Goal: Information Seeking & Learning: Learn about a topic

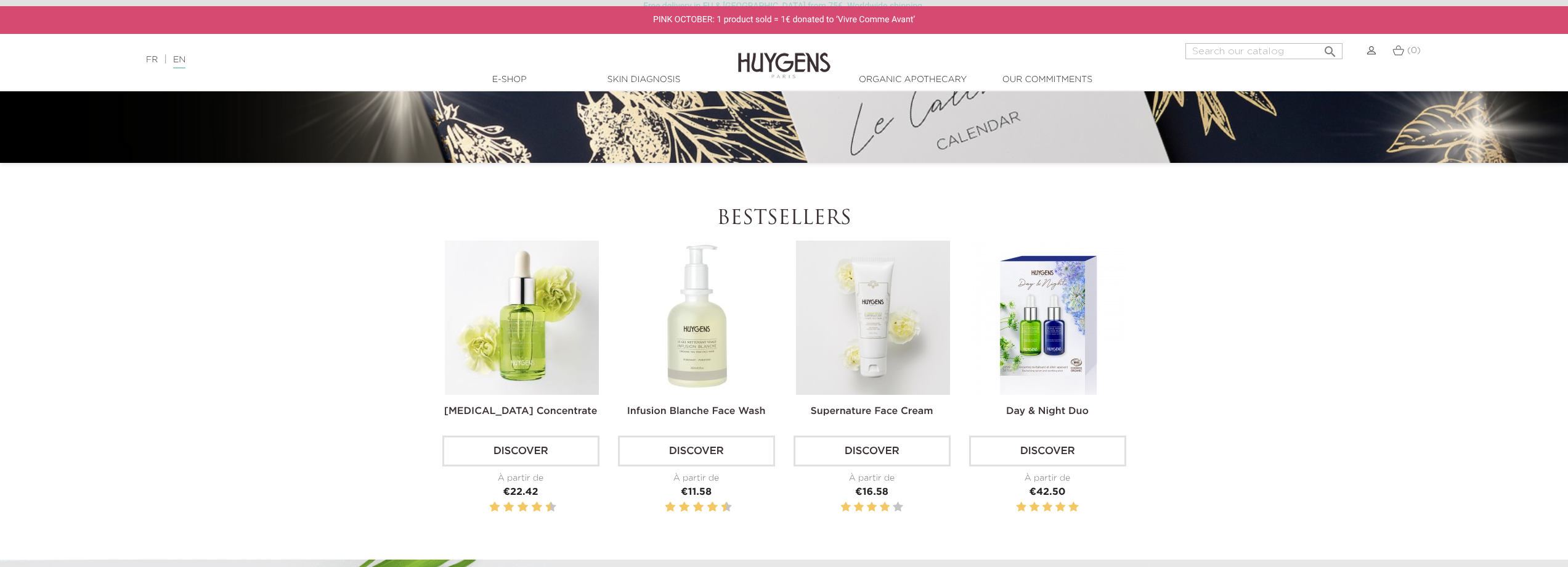
scroll to position [432, 0]
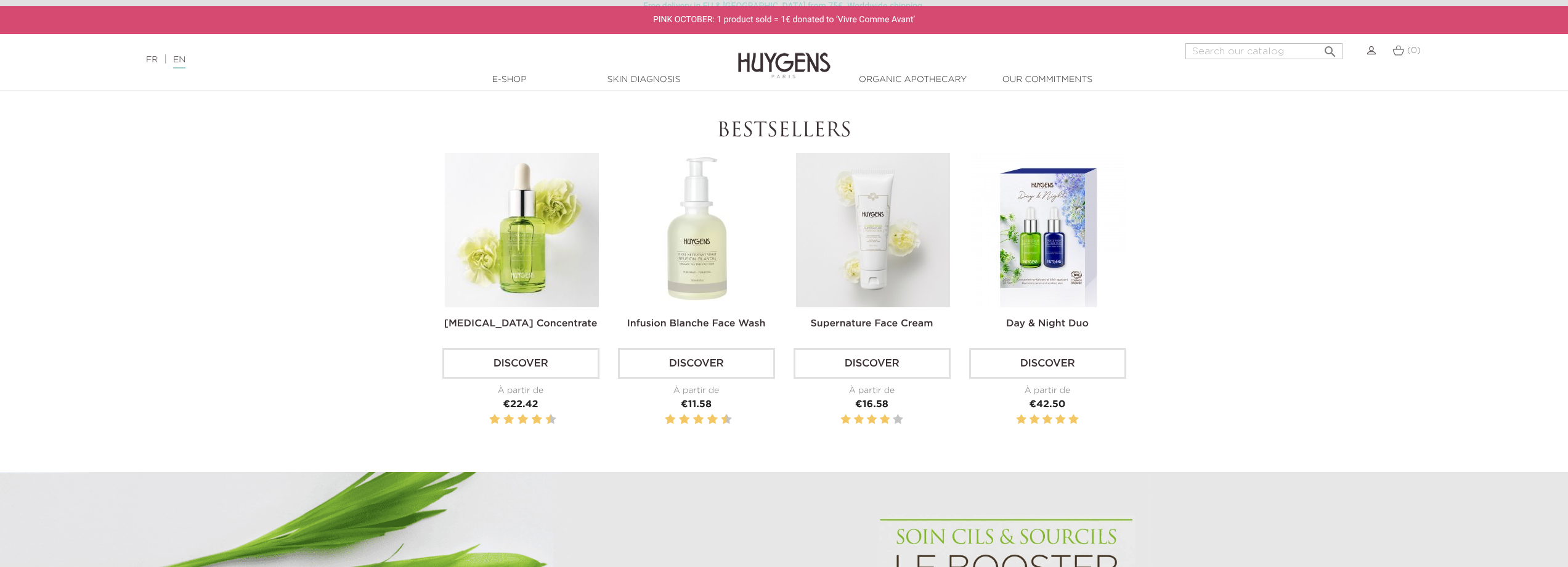
click at [695, 259] on img at bounding box center [698, 230] width 154 height 154
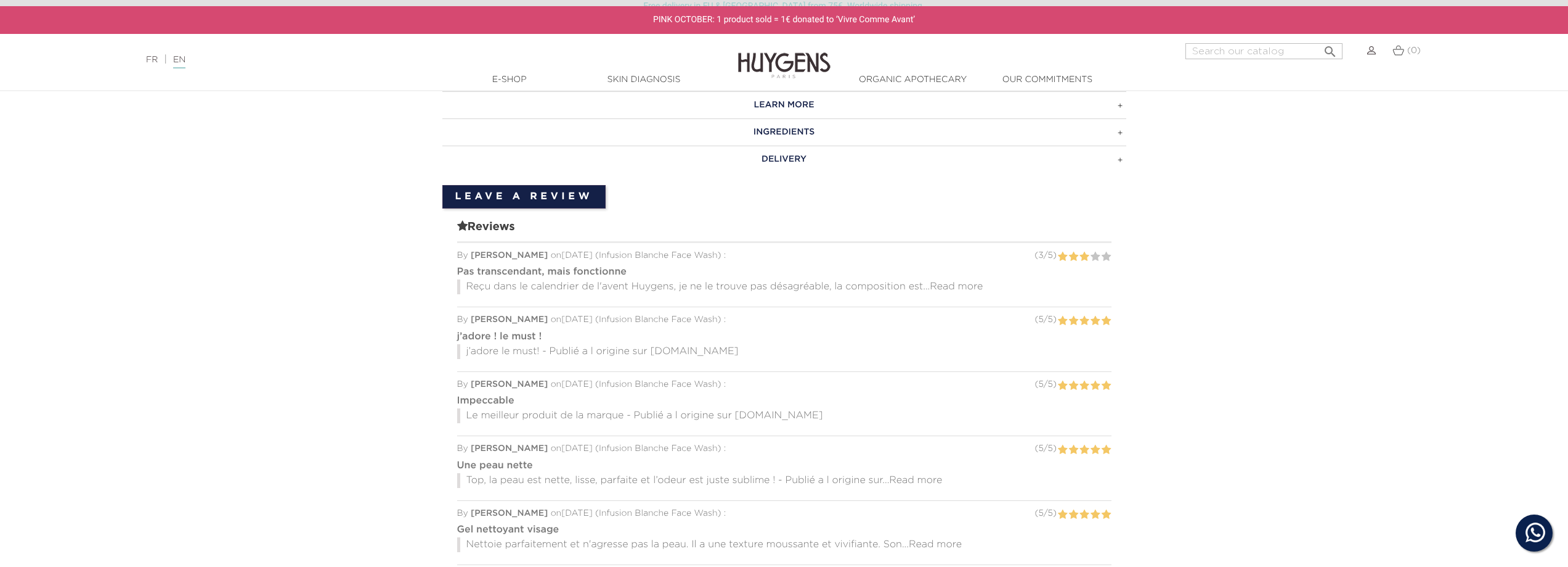
scroll to position [1038, 0]
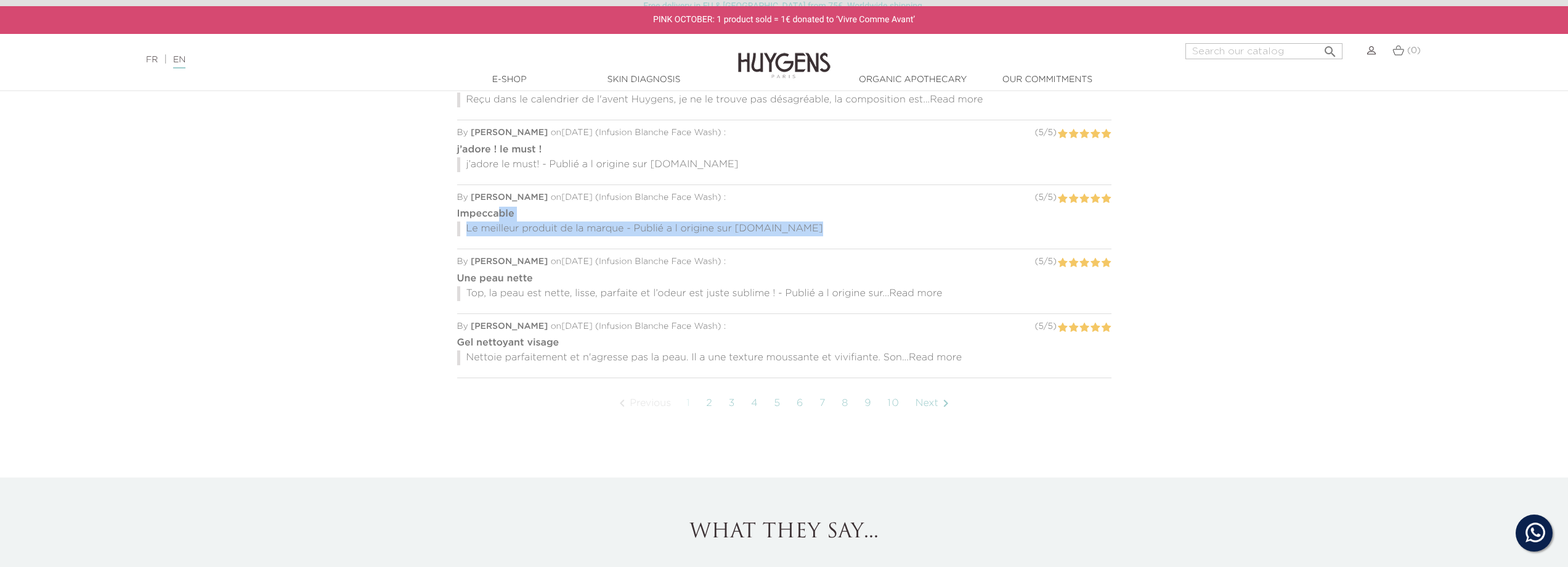
drag, startPoint x: 585, startPoint y: 193, endPoint x: 1053, endPoint y: 213, distance: 468.4
click at [1034, 226] on div "By Clémence F. on 06 Nov. 2023 ( Infusion Blanche Face Wash ) : ( 5 / 5 ) Impec…" at bounding box center [784, 217] width 654 height 64
drag, startPoint x: 469, startPoint y: 182, endPoint x: 1125, endPoint y: 228, distance: 657.6
click at [1125, 228] on div "Reviews By Mégane R. on 24 Sept. 2024 ( Infusion Blanche Face Wash ) : ( 3 / 5 …" at bounding box center [784, 233] width 684 height 422
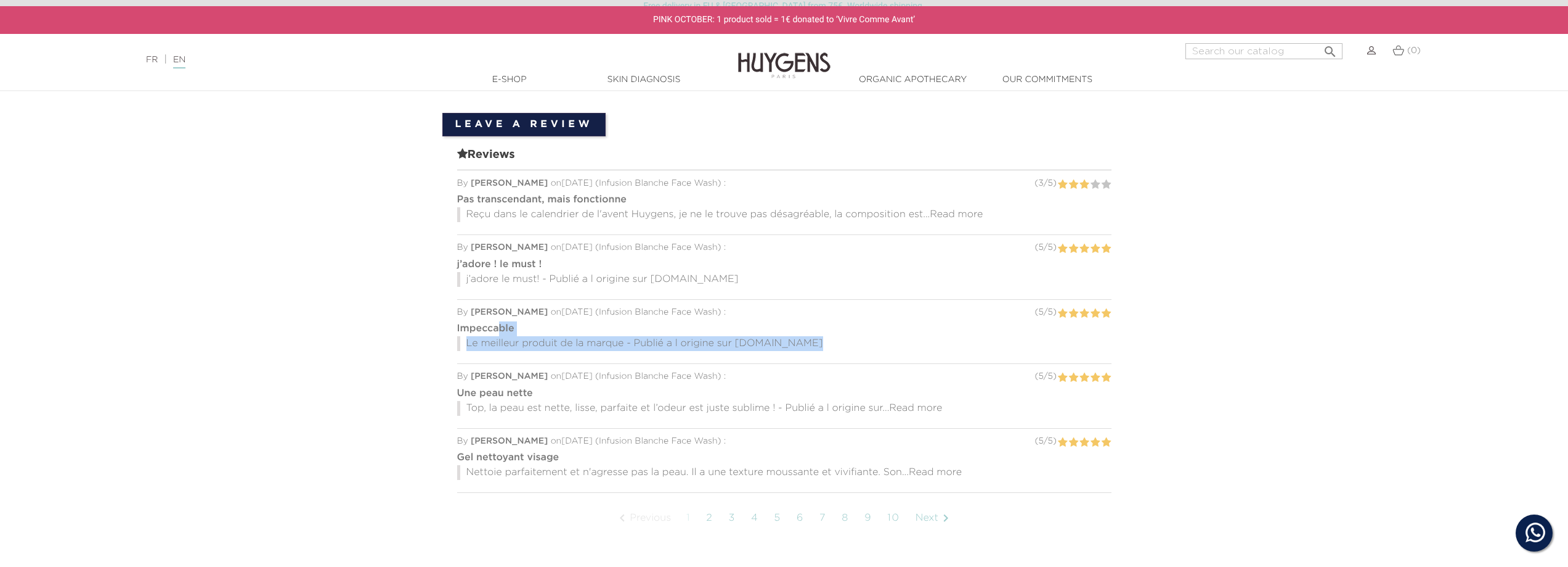
scroll to position [791, 0]
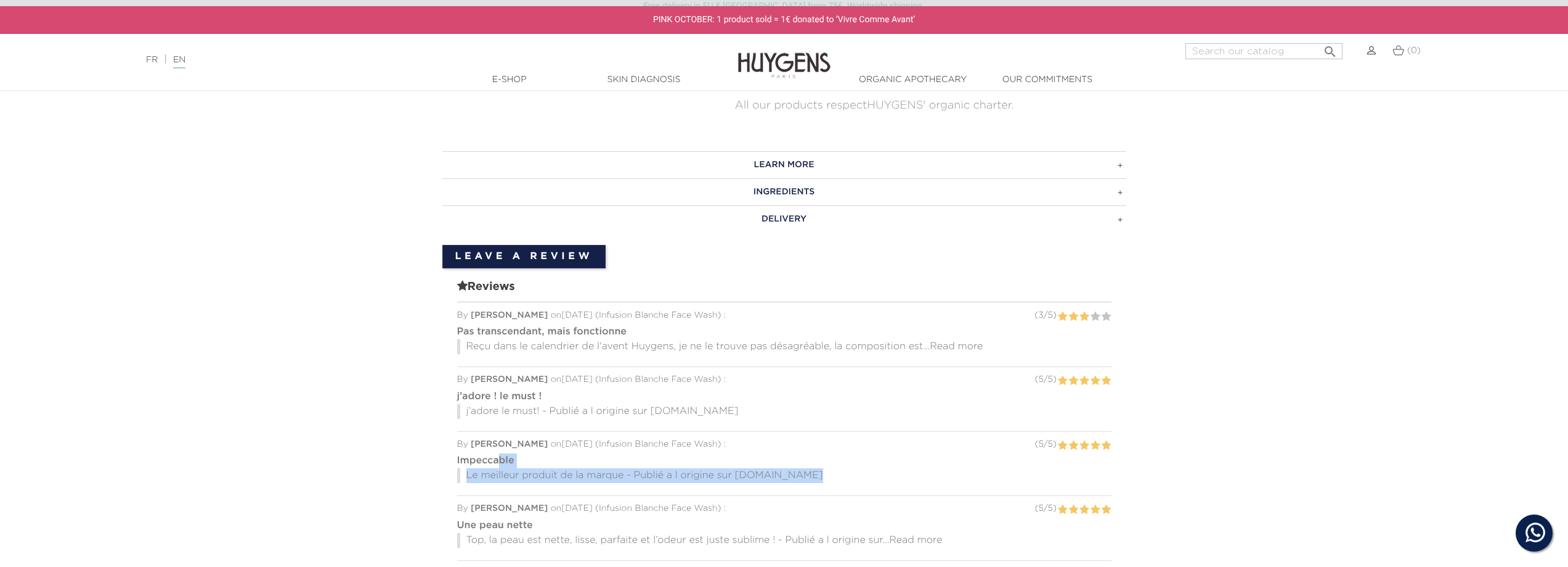
click at [797, 181] on h3 "INGREDIENTS" at bounding box center [784, 191] width 684 height 27
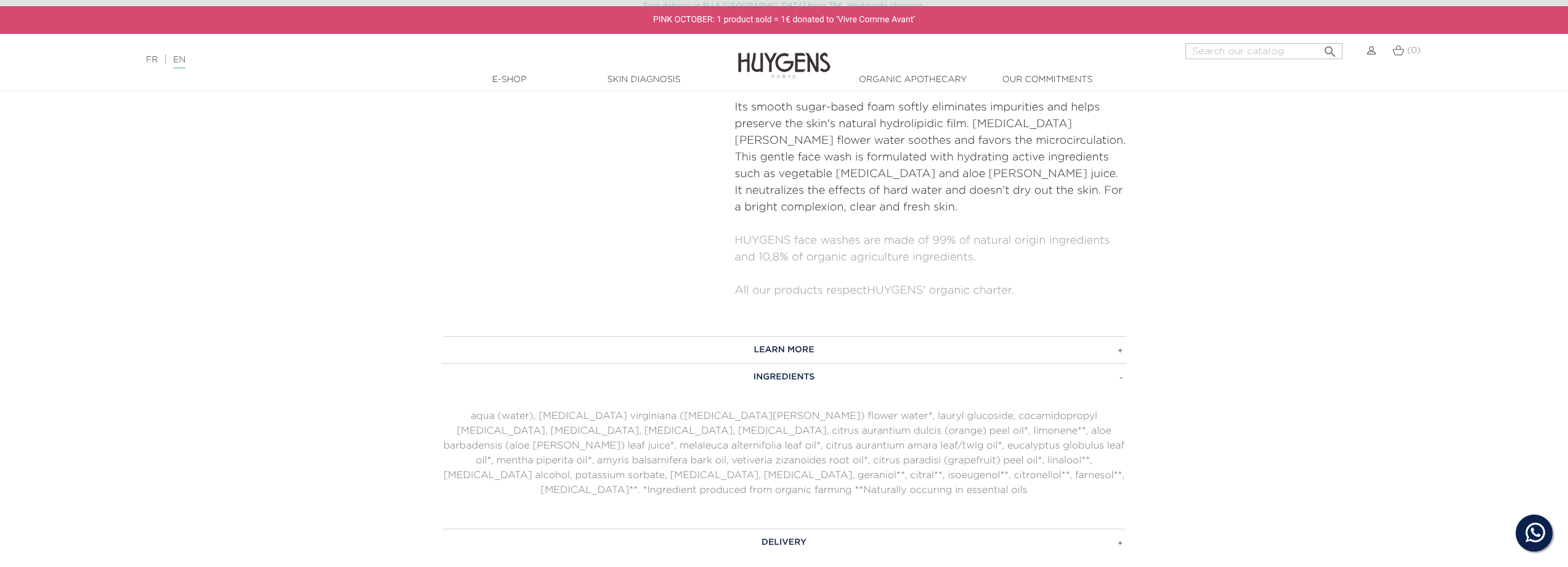
click at [795, 336] on h3 "LEARN MORE" at bounding box center [784, 349] width 684 height 27
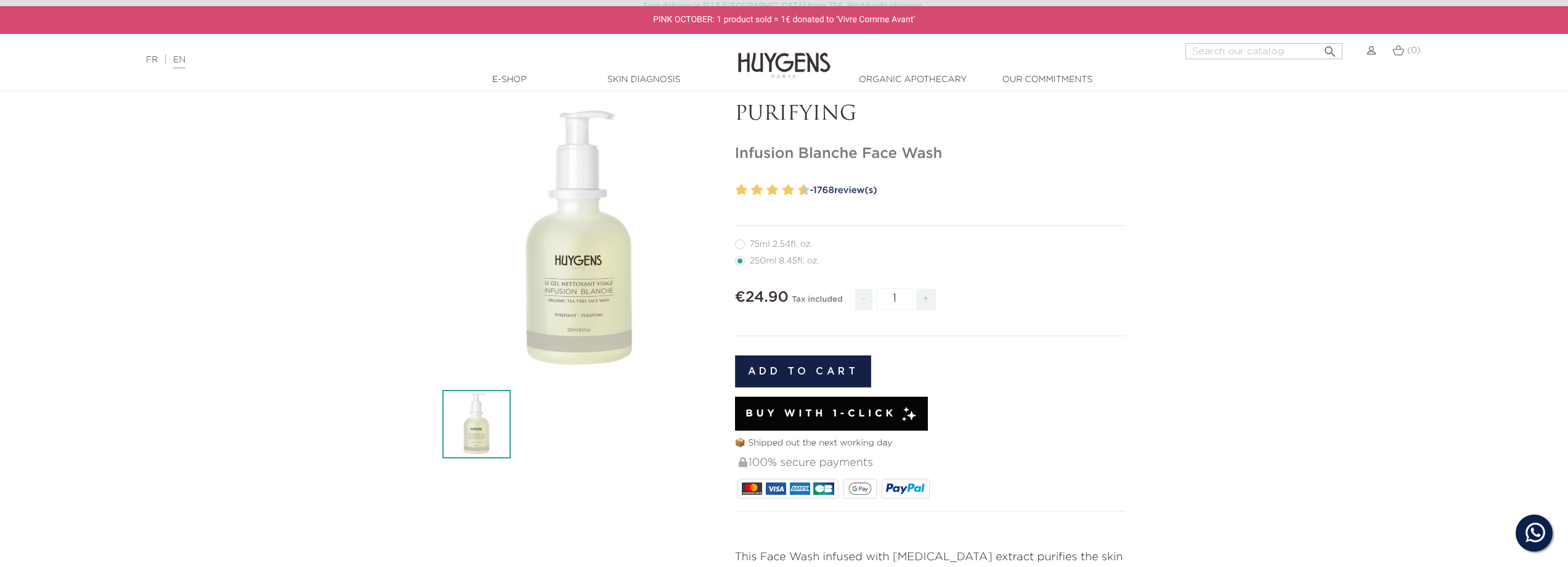
scroll to position [0, 0]
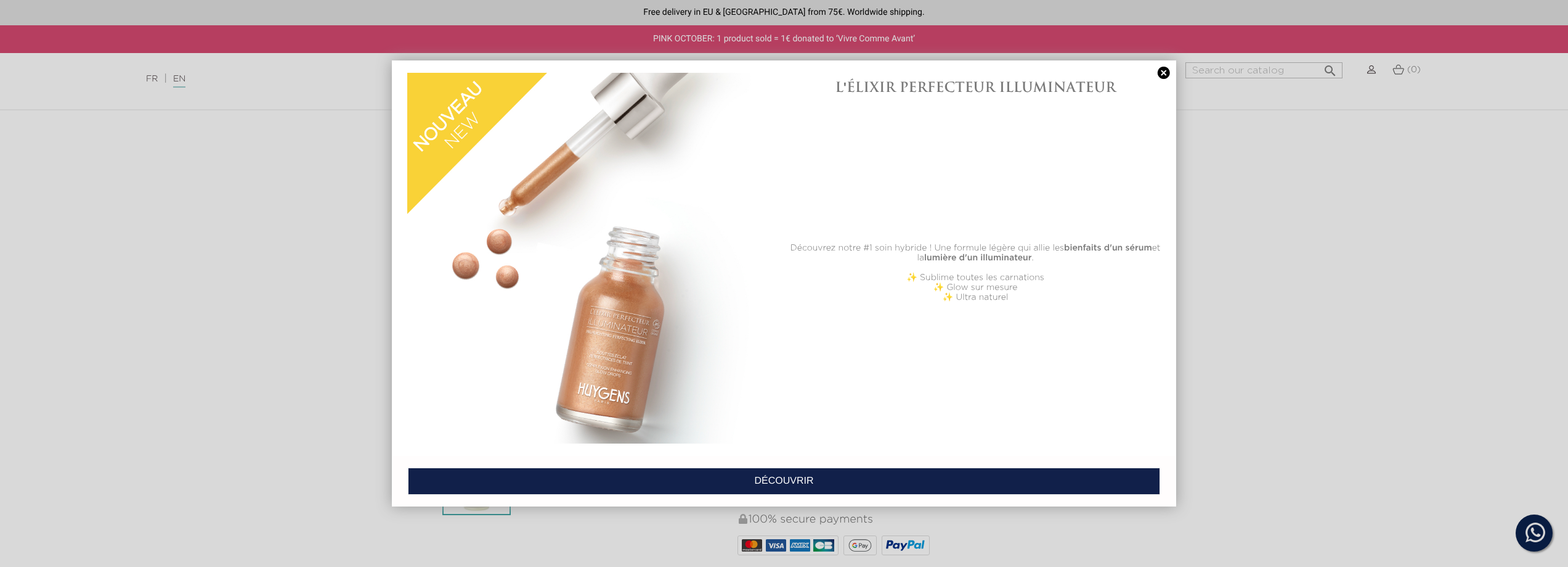
click at [1163, 74] on link at bounding box center [1164, 73] width 18 height 13
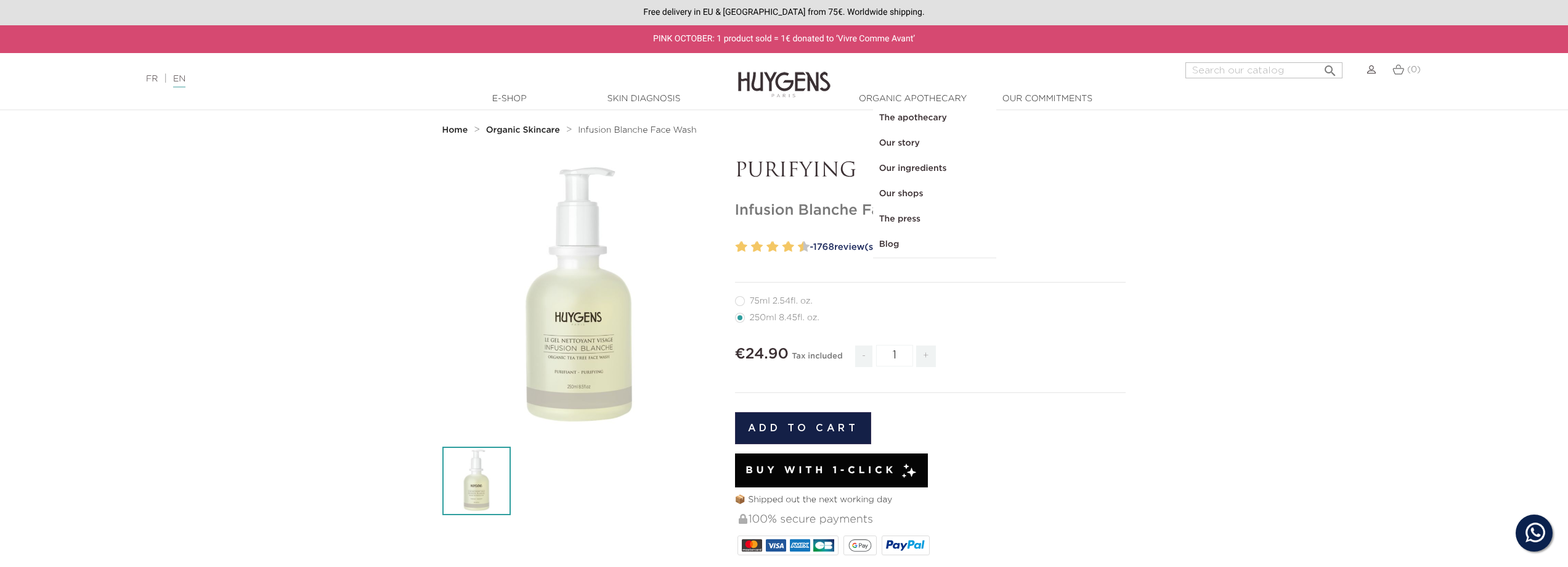
click at [910, 96] on link "  Organic Apothecary" at bounding box center [913, 99] width 123 height 13
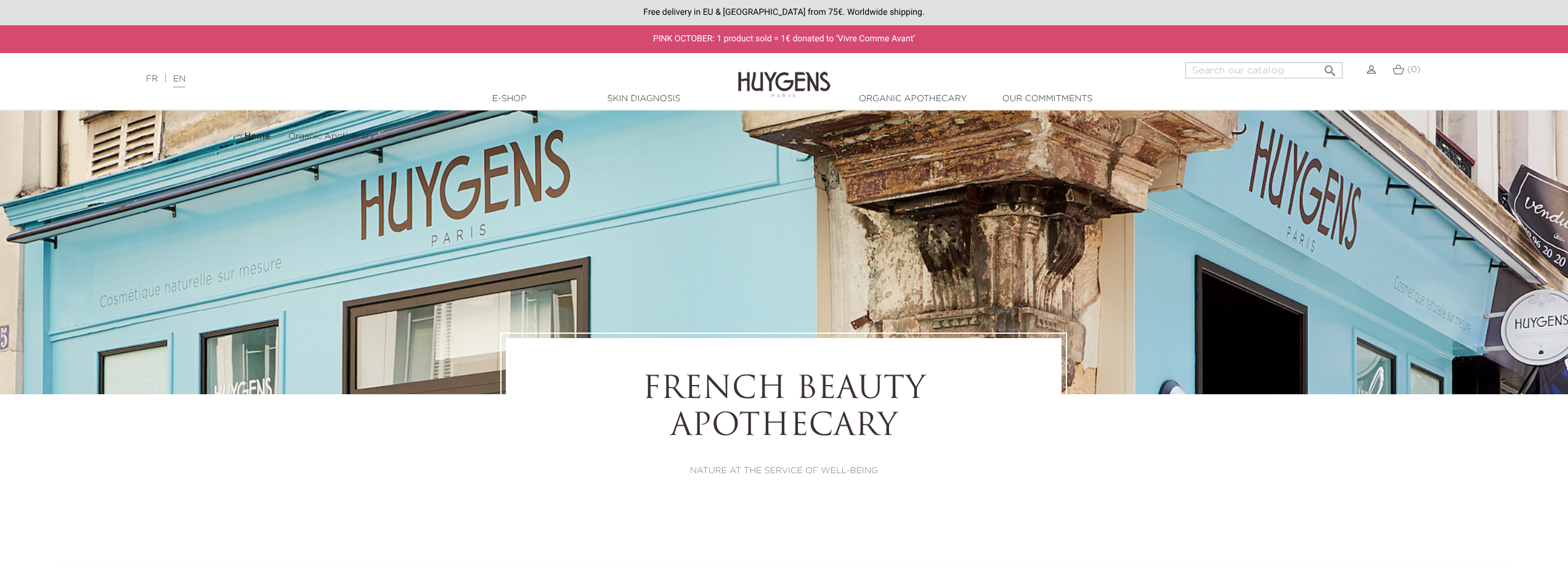
select select "FR"
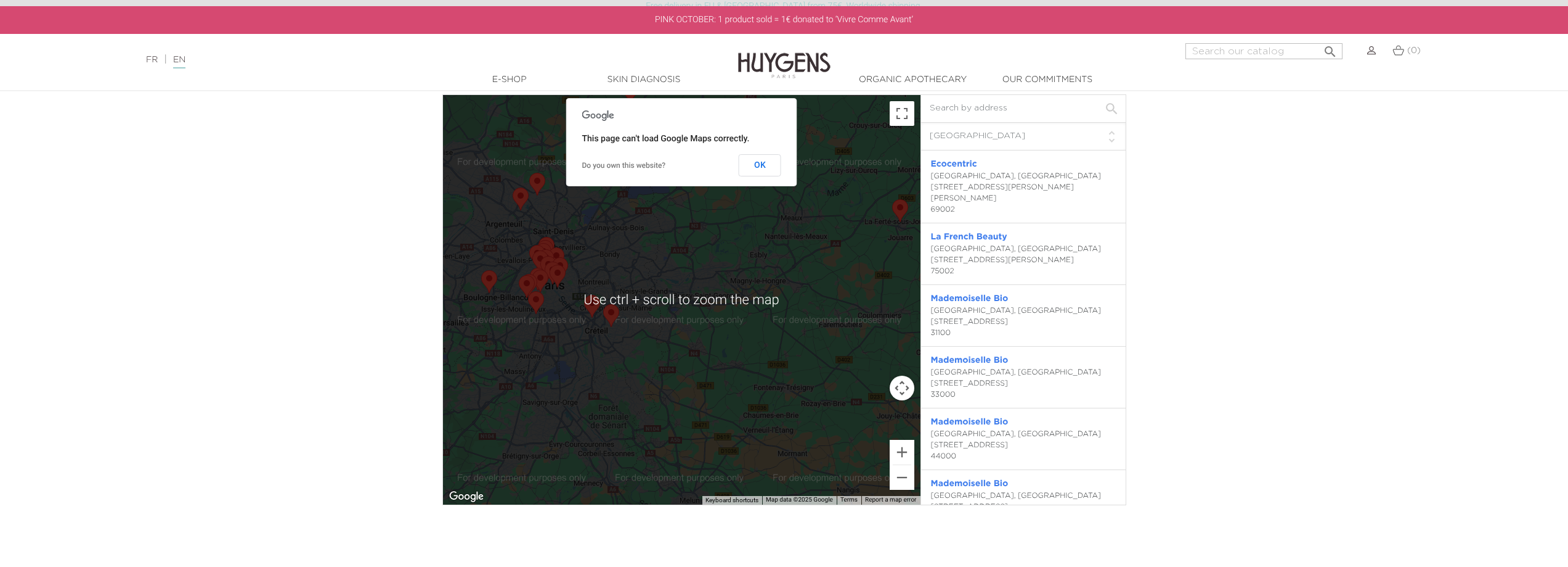
scroll to position [4132, 0]
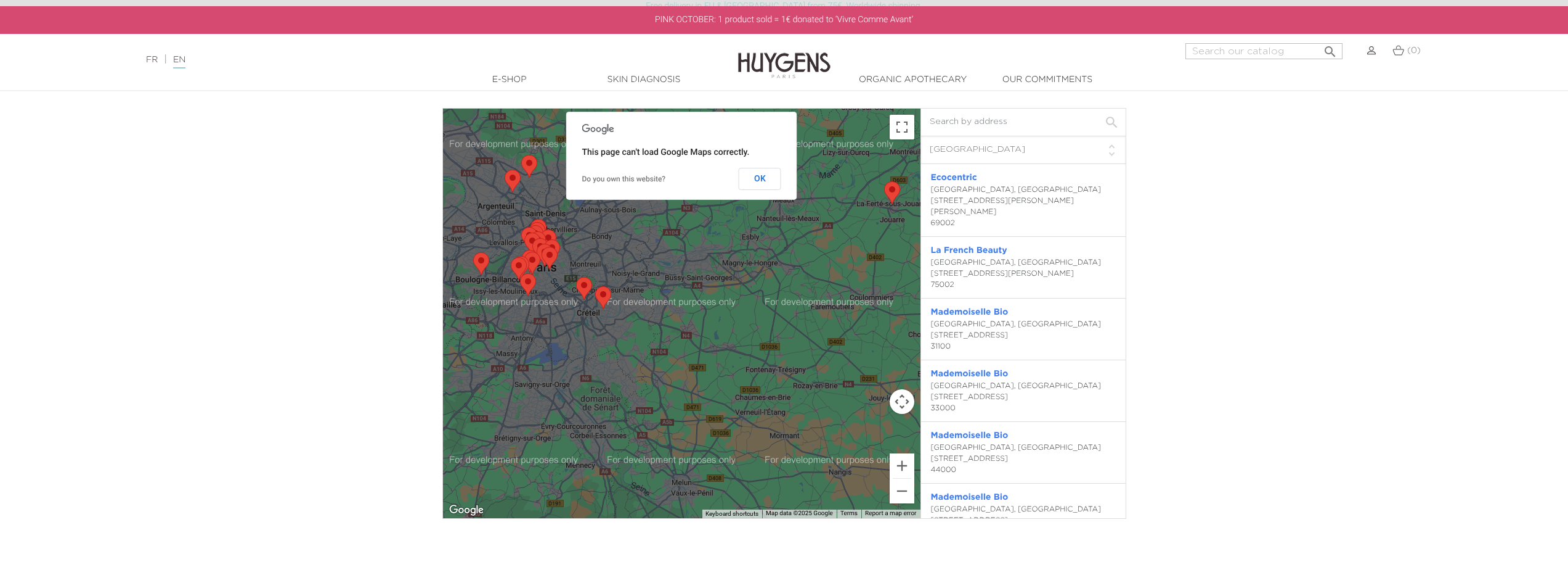
drag, startPoint x: 805, startPoint y: 291, endPoint x: 884, endPoint y: 263, distance: 83.8
click at [884, 263] on div at bounding box center [682, 313] width 478 height 409
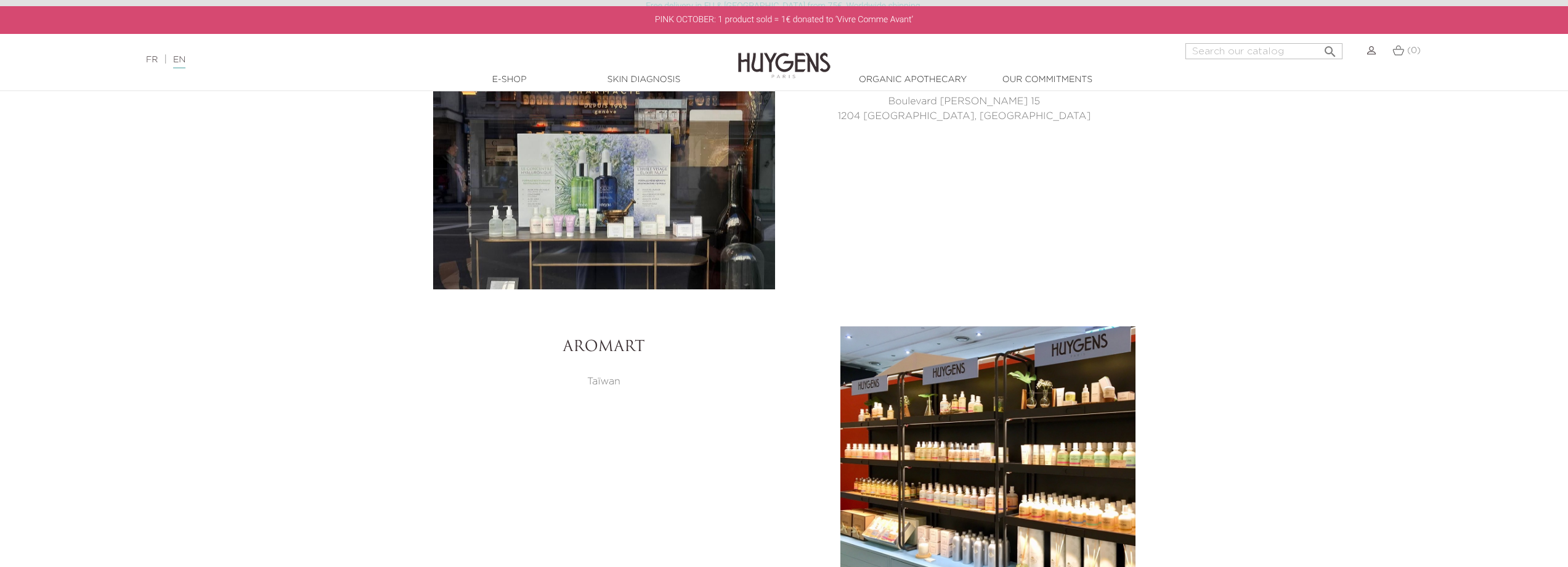
scroll to position [6598, 0]
